Goal: Check status: Check status

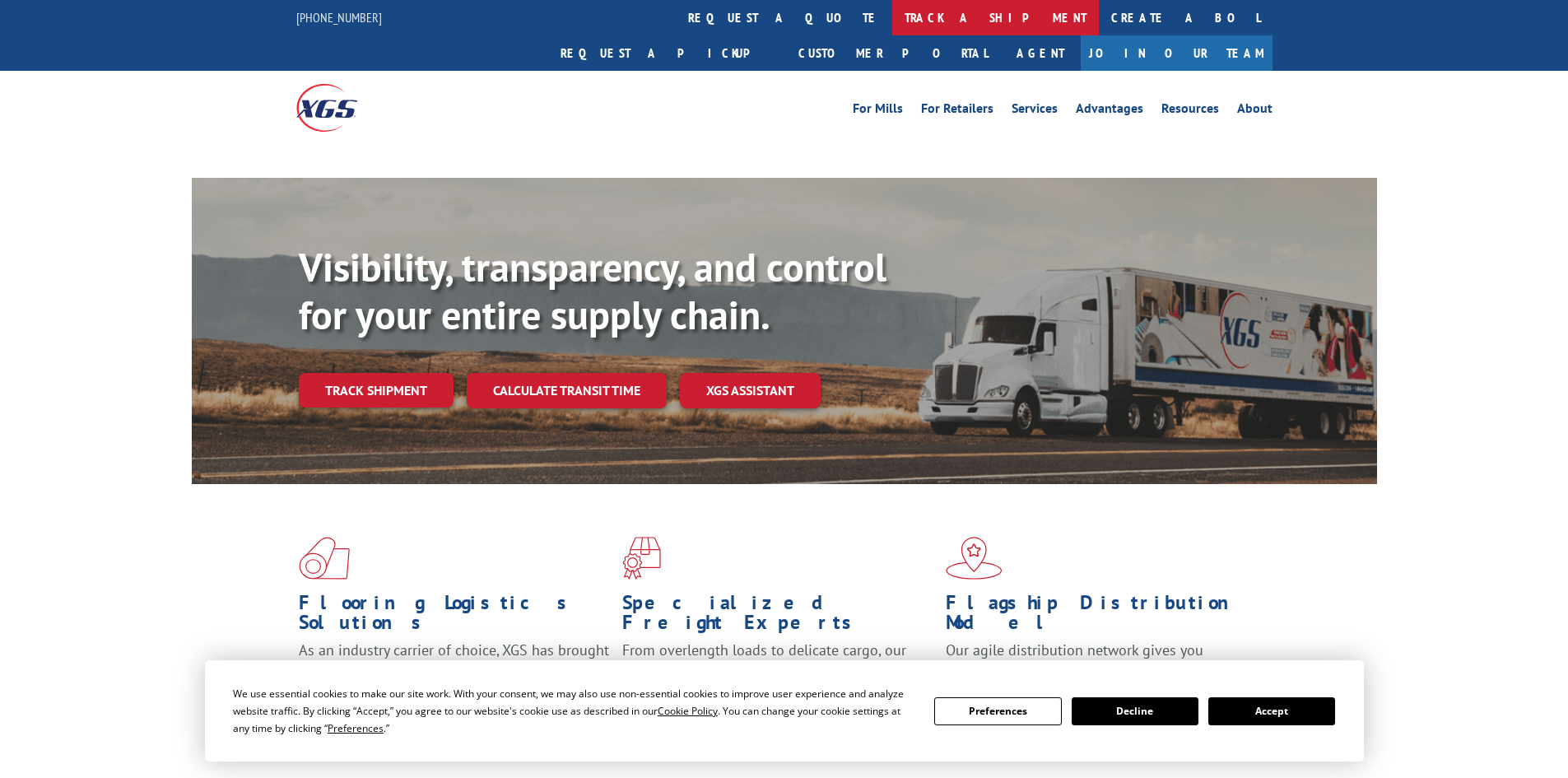
drag, startPoint x: 0, startPoint y: 0, endPoint x: 737, endPoint y: 13, distance: 737.1
click at [892, 13] on link "track a shipment" at bounding box center [995, 17] width 207 height 35
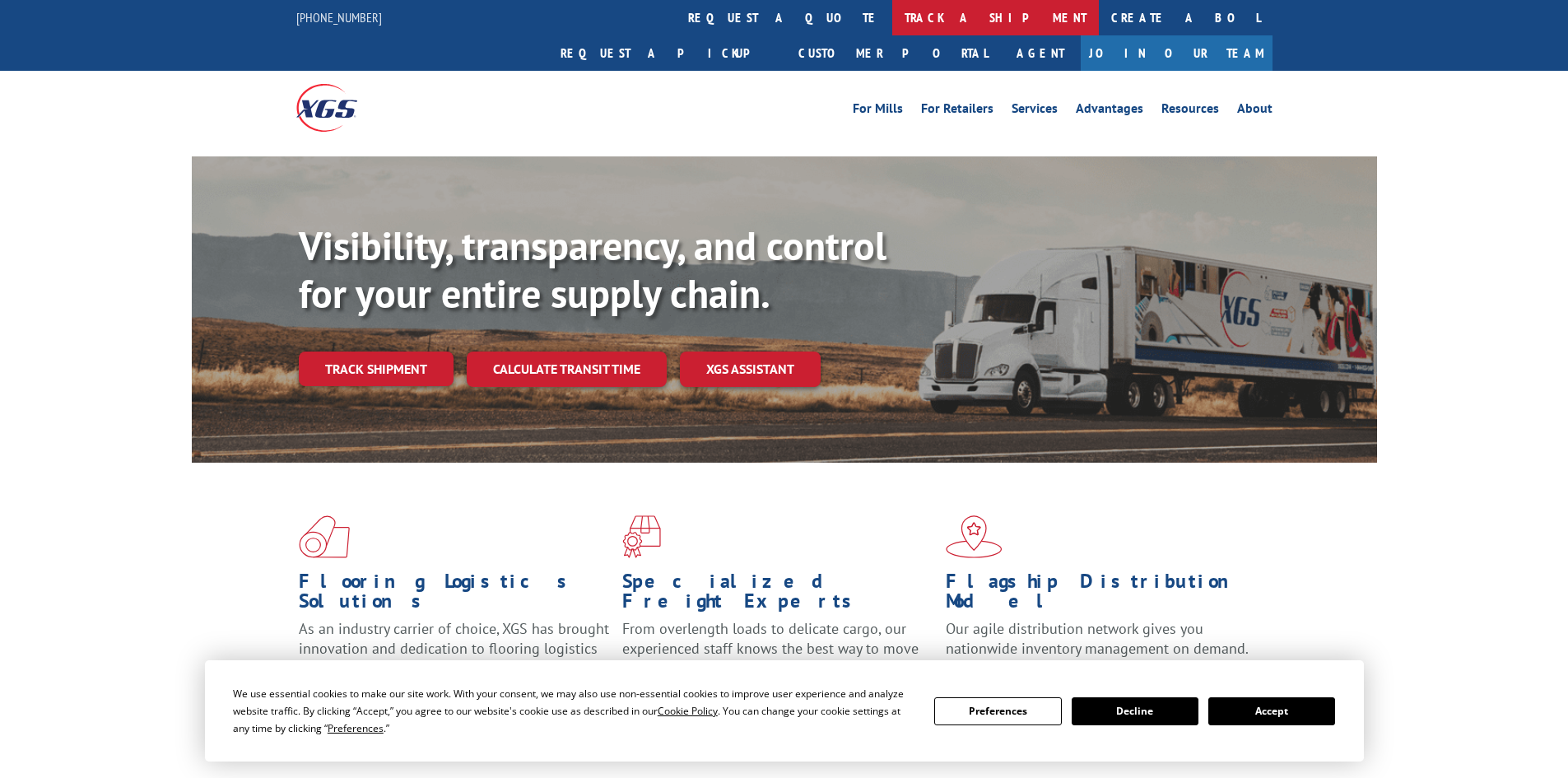
click at [892, 13] on link "track a shipment" at bounding box center [995, 17] width 207 height 35
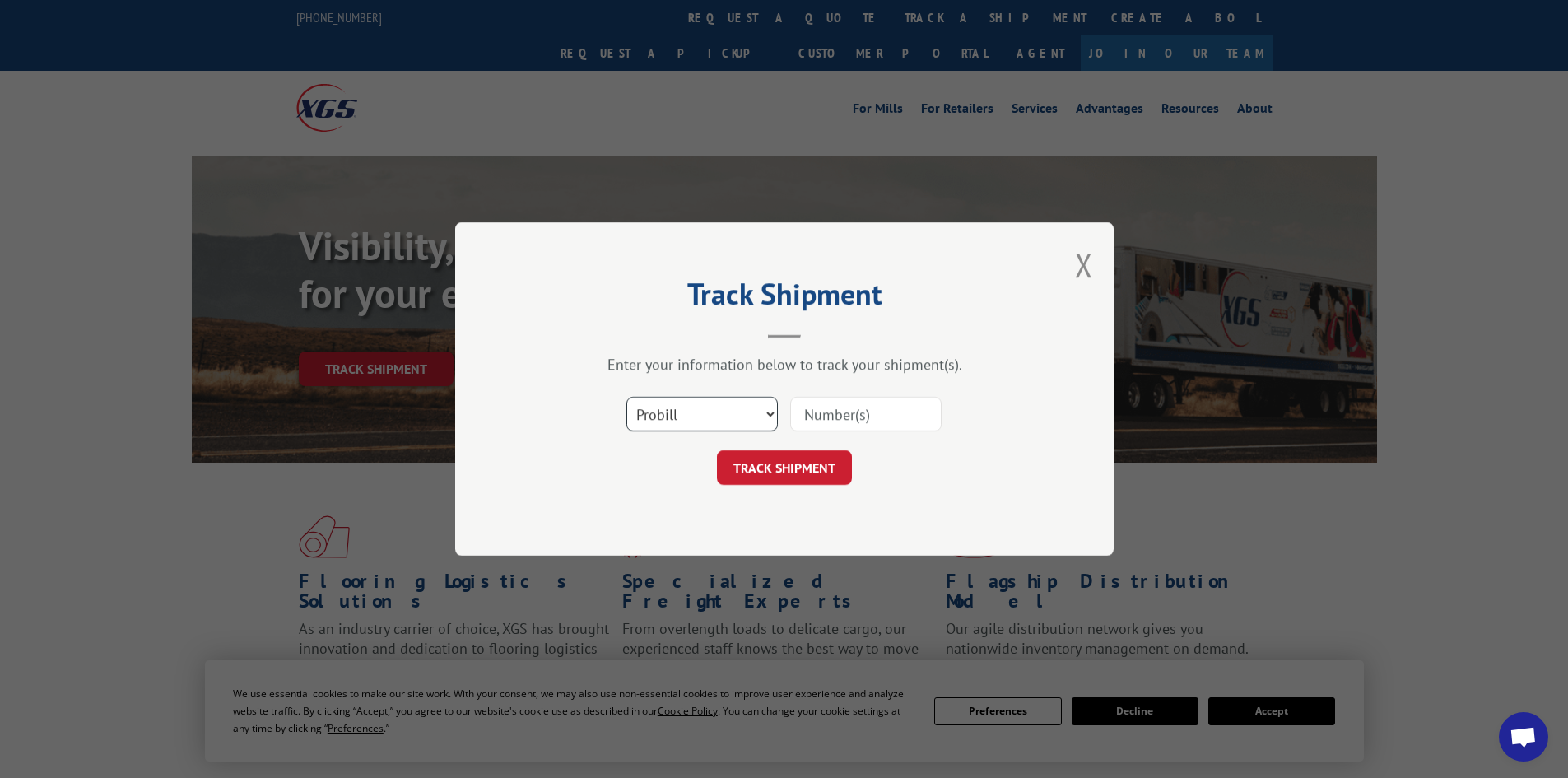
click at [684, 420] on select "Select category... Probill BOL PO" at bounding box center [702, 415] width 152 height 35
select select "bol"
click at [626, 397] on select "Select category... Probill BOL PO" at bounding box center [702, 415] width 152 height 35
click at [877, 418] on input at bounding box center [865, 415] width 152 height 35
type input "2873066"
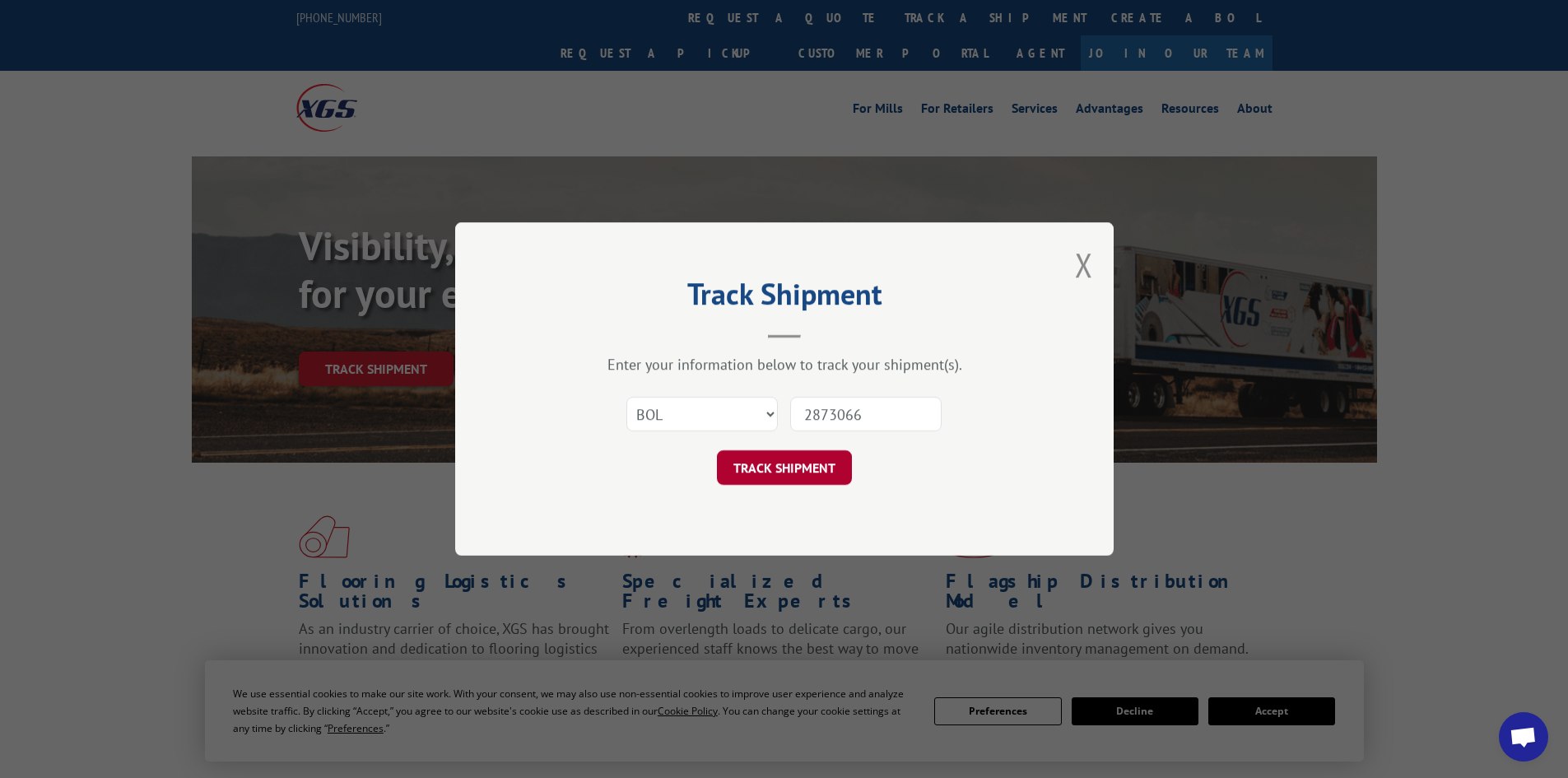
click at [826, 482] on button "TRACK SHIPMENT" at bounding box center [784, 468] width 135 height 35
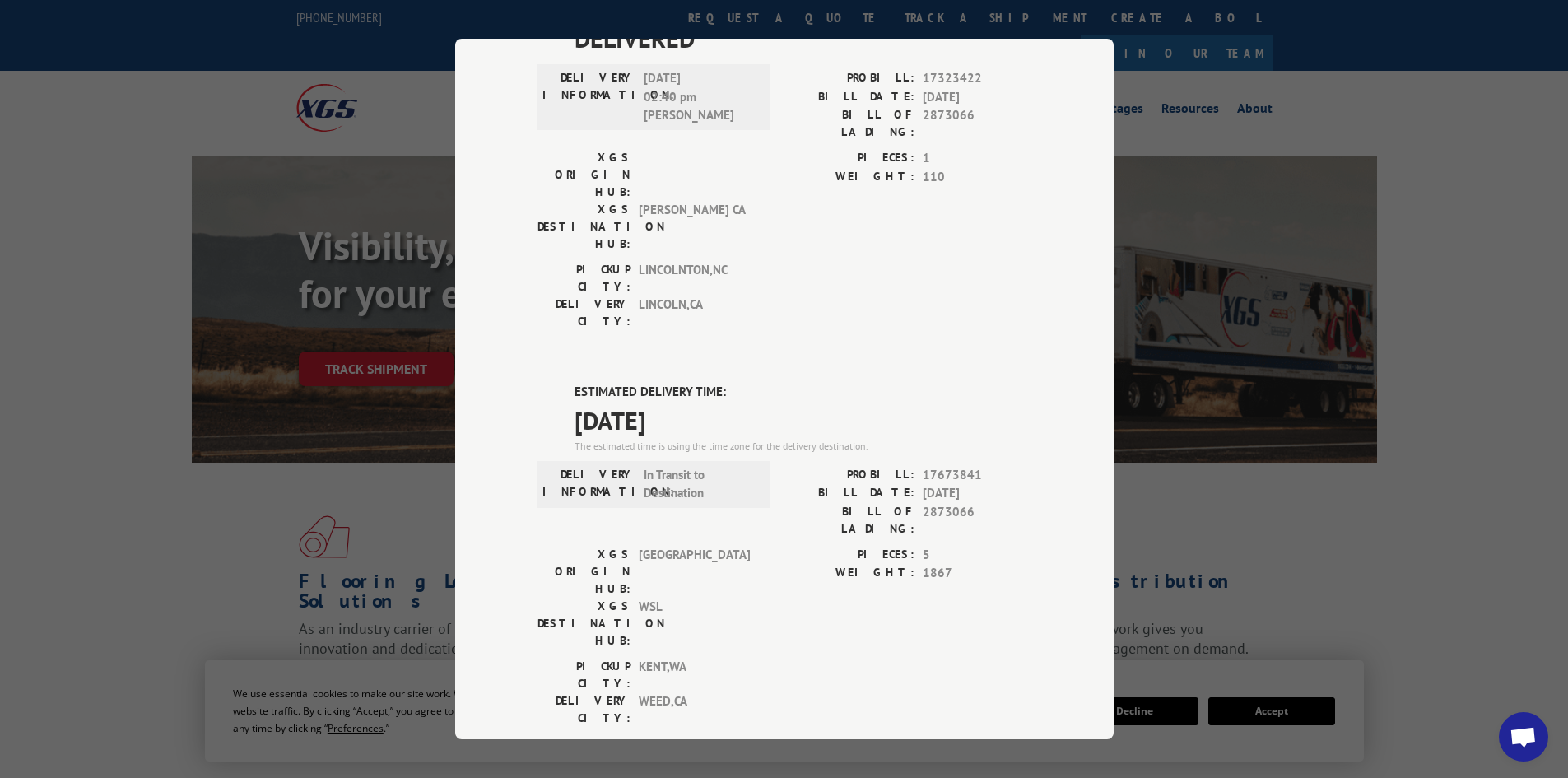
scroll to position [62, 0]
